Goal: Answer question/provide support: Answer question/provide support

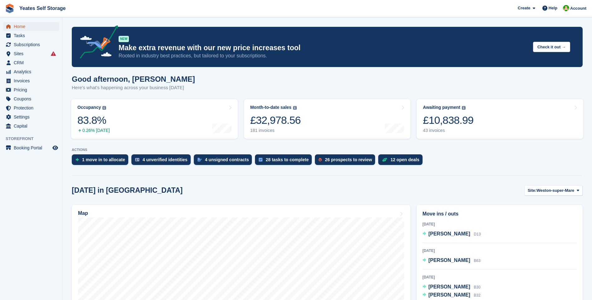
click at [21, 27] on span "Home" at bounding box center [32, 26] width 37 height 9
click at [451, 234] on span "[PERSON_NAME]" at bounding box center [450, 233] width 42 height 5
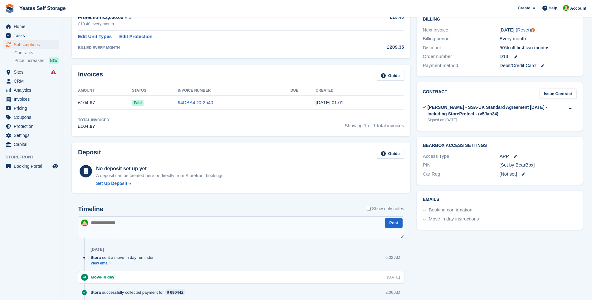
scroll to position [31, 0]
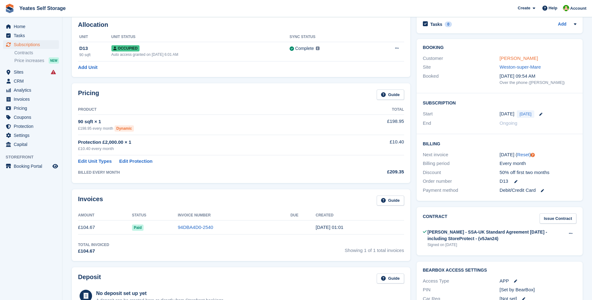
click at [521, 58] on link "[PERSON_NAME]" at bounding box center [519, 58] width 38 height 5
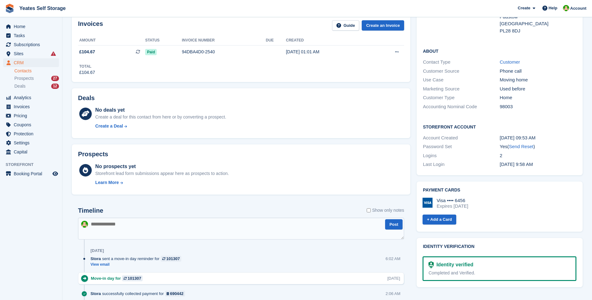
scroll to position [219, 0]
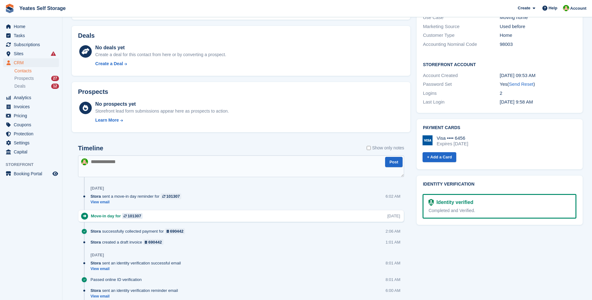
click at [138, 170] on textarea at bounding box center [241, 167] width 326 height 22
type textarea "**********"
click at [397, 163] on button "Post" at bounding box center [393, 162] width 17 height 10
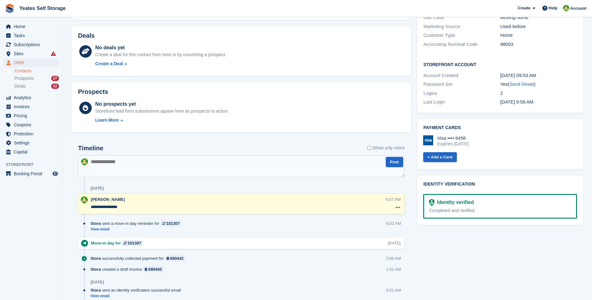
scroll to position [94, 0]
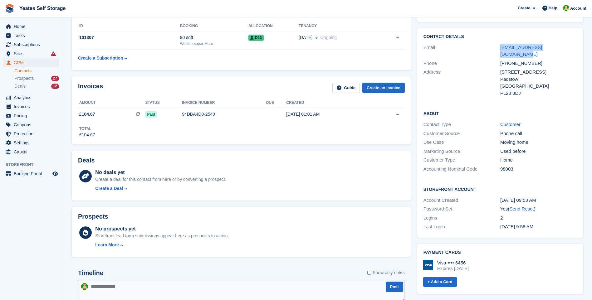
drag, startPoint x: 570, startPoint y: 47, endPoint x: 498, endPoint y: 47, distance: 71.8
click at [498, 47] on div "Email [EMAIL_ADDRESS][DOMAIN_NAME]" at bounding box center [501, 51] width 154 height 16
copy div "[EMAIL_ADDRESS][DOMAIN_NAME]"
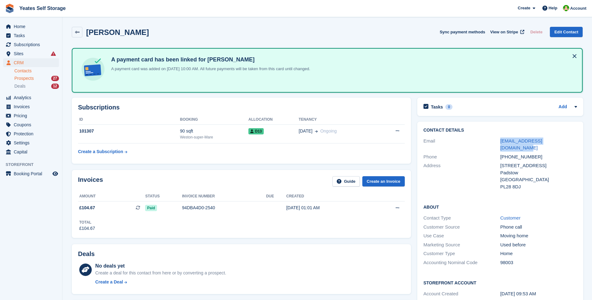
click at [32, 80] on span "Prospects" at bounding box center [23, 79] width 19 height 6
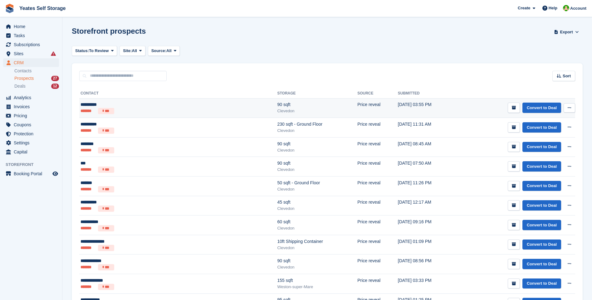
click at [278, 110] on div "Clevedon" at bounding box center [318, 111] width 80 height 6
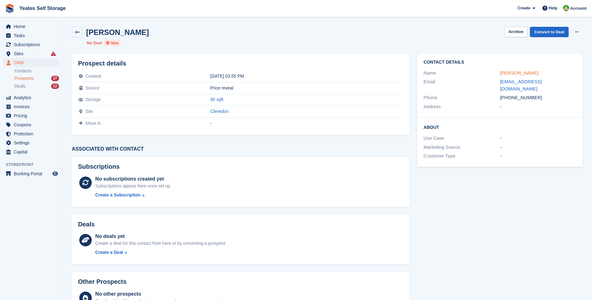
click at [517, 74] on link "Glyn Evans" at bounding box center [519, 72] width 38 height 5
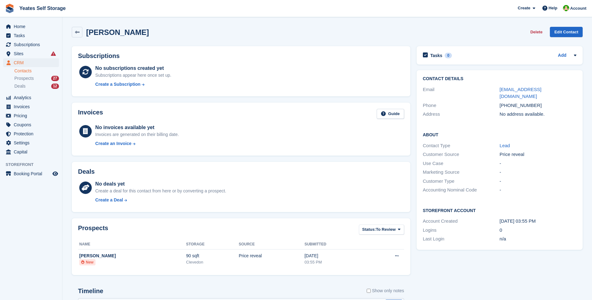
scroll to position [94, 0]
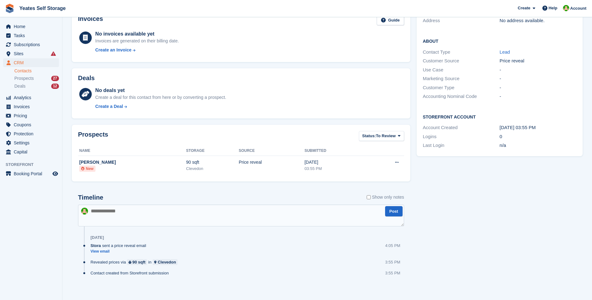
click at [167, 218] on textarea at bounding box center [241, 216] width 326 height 22
type textarea "**********"
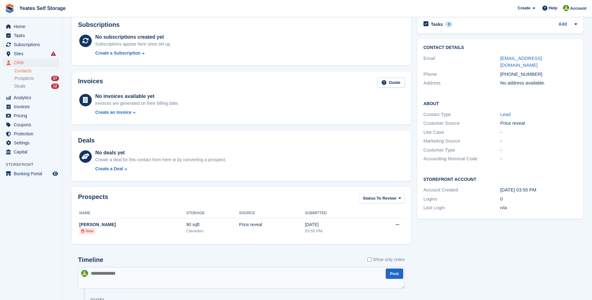
scroll to position [0, 0]
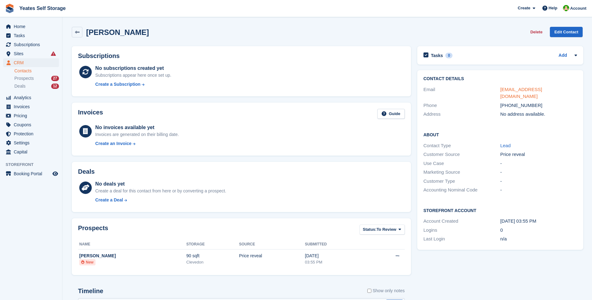
drag, startPoint x: 519, startPoint y: 90, endPoint x: 515, endPoint y: 89, distance: 4.2
click at [519, 90] on link "glyn_r1@btinternet.com" at bounding box center [522, 93] width 42 height 12
click at [24, 25] on span "Home" at bounding box center [32, 26] width 37 height 9
